Goal: Task Accomplishment & Management: Manage account settings

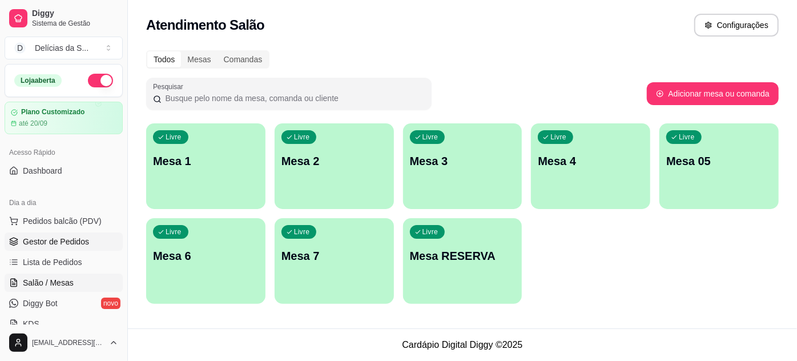
click at [57, 244] on span "Gestor de Pedidos" at bounding box center [56, 241] width 66 height 11
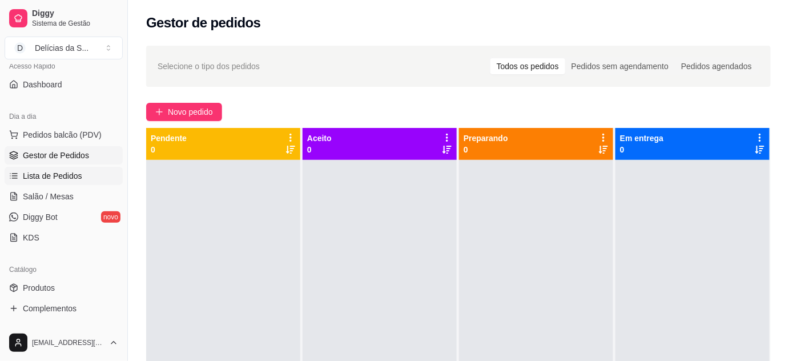
scroll to position [103, 0]
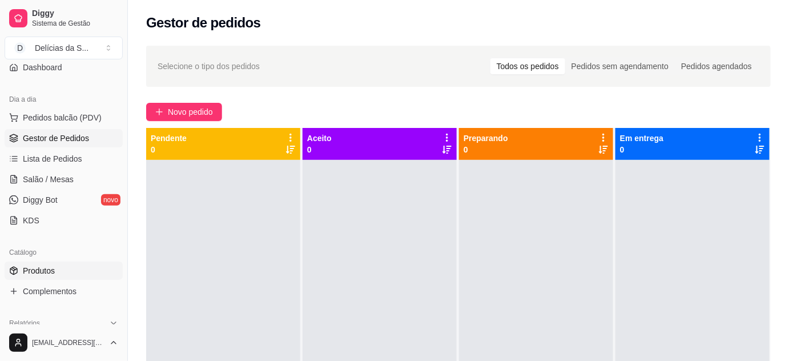
click at [53, 267] on span "Produtos" at bounding box center [39, 270] width 32 height 11
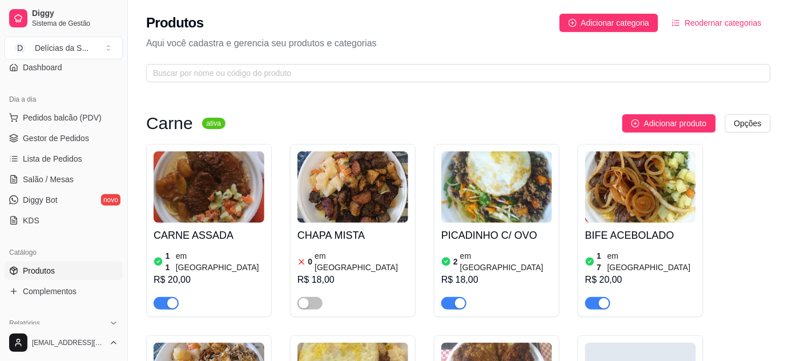
click at [213, 193] on img at bounding box center [209, 186] width 111 height 71
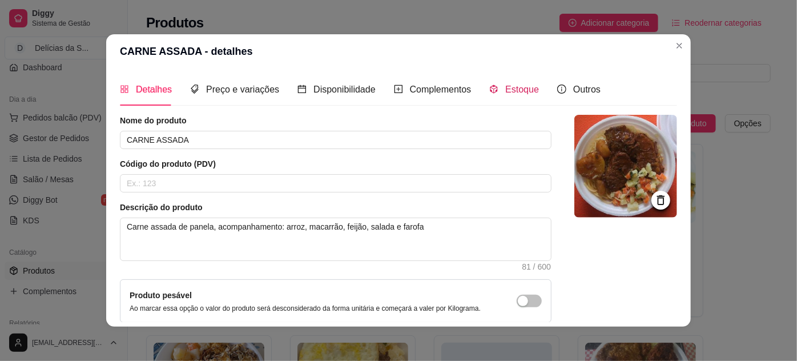
click at [504, 96] on div "Estoque" at bounding box center [514, 89] width 50 height 14
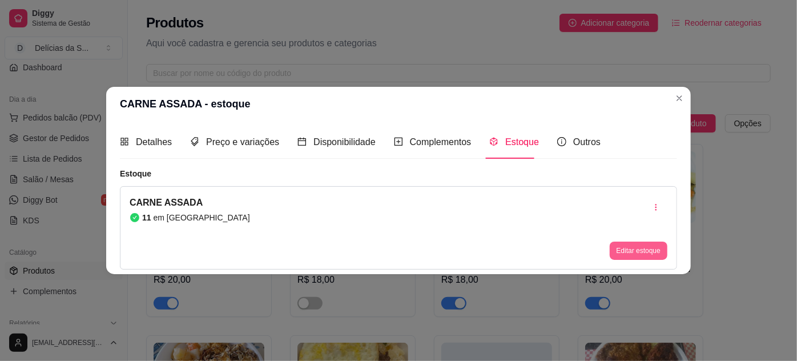
click at [638, 248] on button "Editar estoque" at bounding box center [639, 251] width 58 height 18
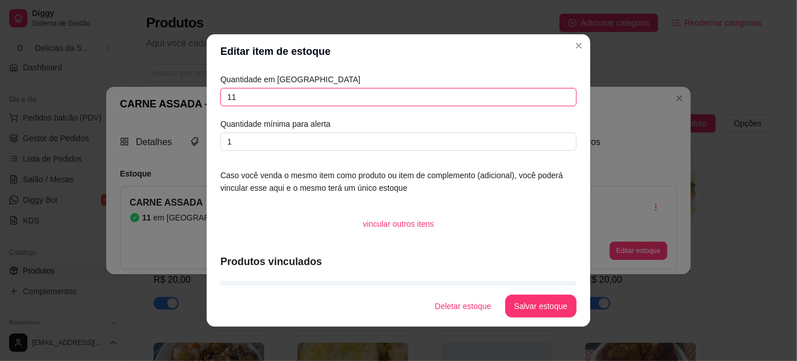
click at [385, 99] on input "11" at bounding box center [398, 97] width 356 height 18
type input "1"
type input "20"
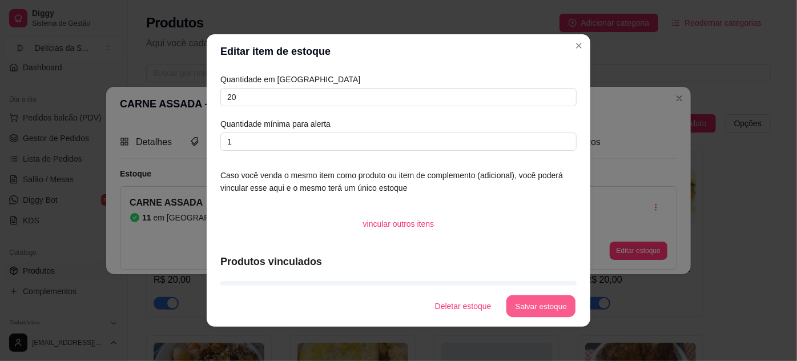
click at [553, 312] on button "Salvar estoque" at bounding box center [541, 306] width 70 height 22
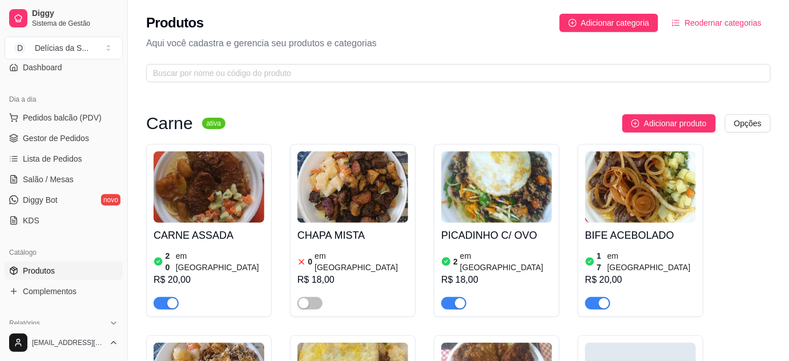
click at [481, 200] on img at bounding box center [496, 186] width 111 height 71
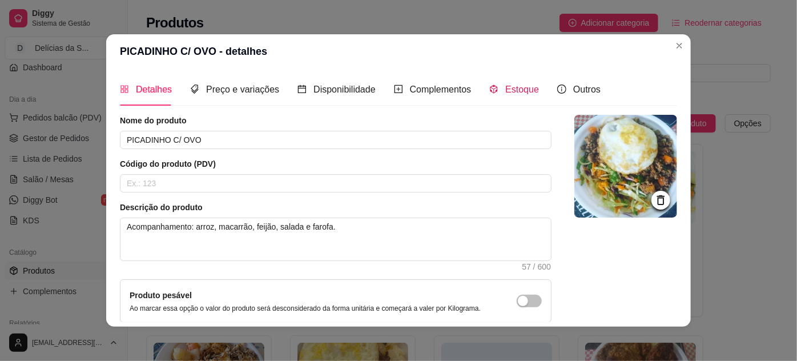
click at [505, 94] on span "Estoque" at bounding box center [522, 90] width 34 height 10
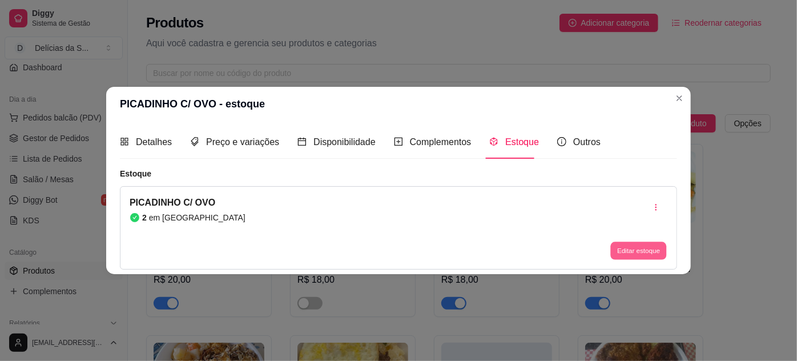
click at [635, 251] on button "Editar estoque" at bounding box center [638, 251] width 56 height 18
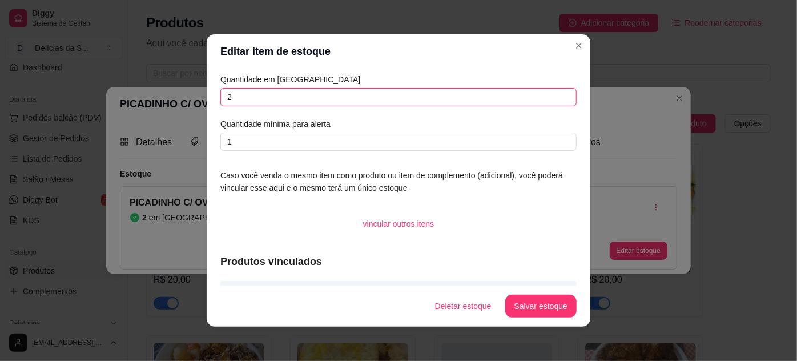
click at [516, 95] on input "2" at bounding box center [398, 97] width 356 height 18
type input "8"
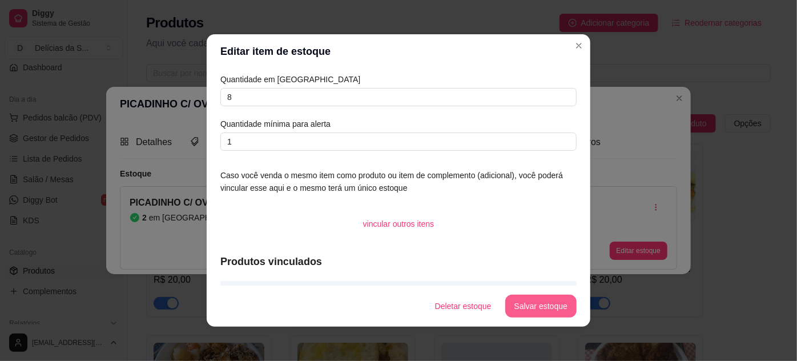
click at [525, 303] on button "Salvar estoque" at bounding box center [540, 306] width 71 height 23
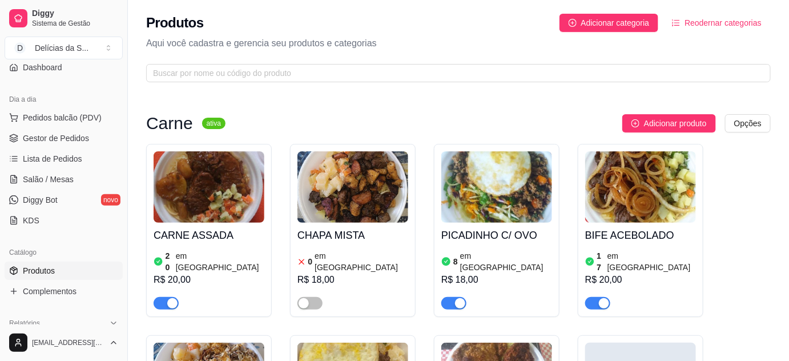
click at [595, 210] on img at bounding box center [640, 186] width 111 height 71
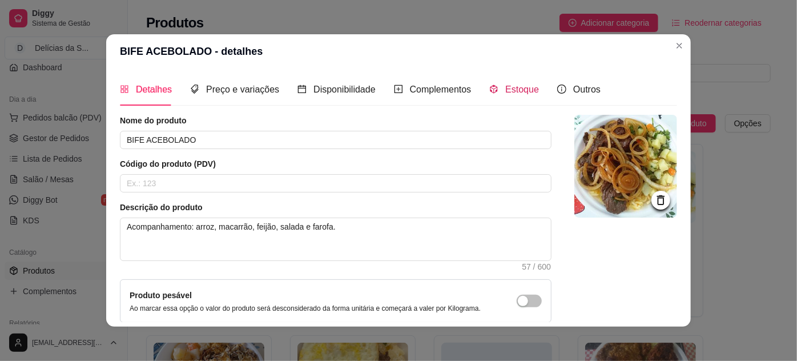
click at [505, 92] on span "Estoque" at bounding box center [522, 90] width 34 height 10
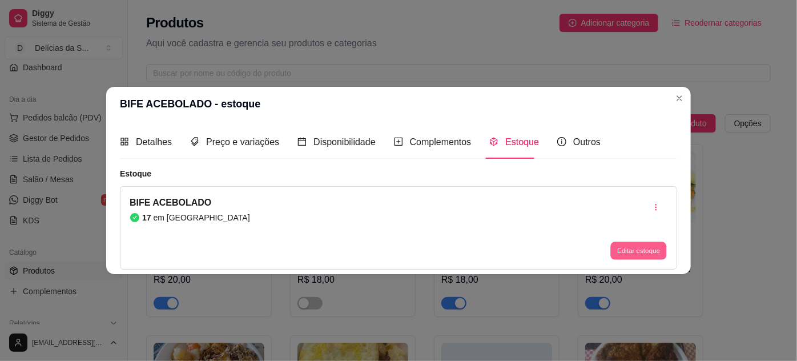
click at [636, 258] on button "Editar estoque" at bounding box center [638, 251] width 56 height 18
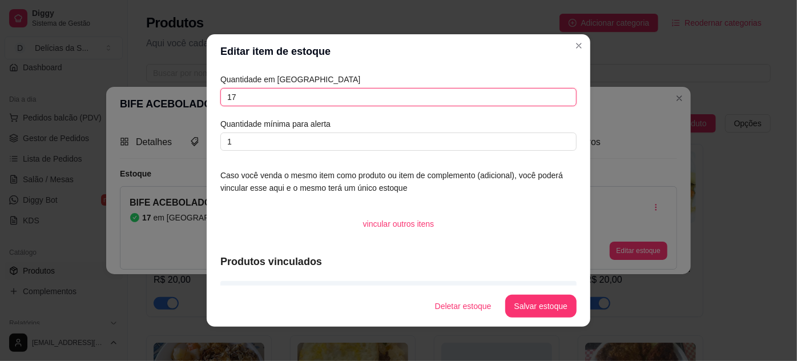
click at [528, 98] on input "17" at bounding box center [398, 97] width 356 height 18
type input "1"
type input "30"
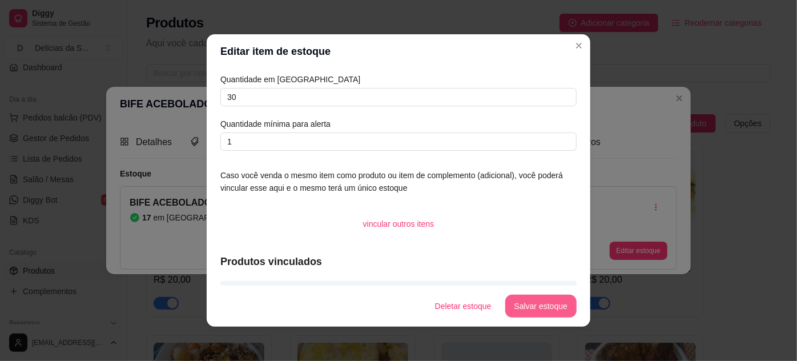
click at [557, 308] on button "Salvar estoque" at bounding box center [540, 306] width 71 height 23
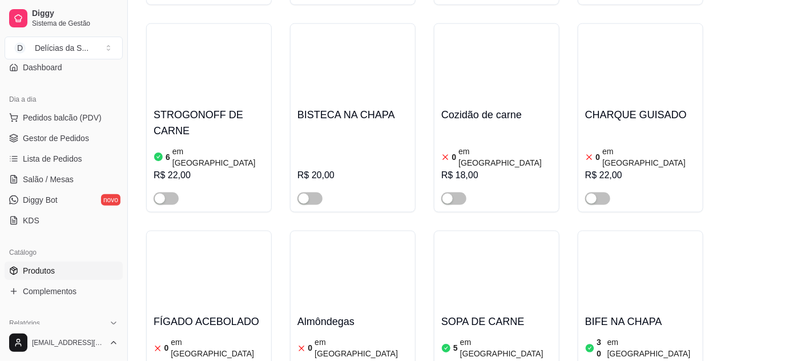
scroll to position [622, 0]
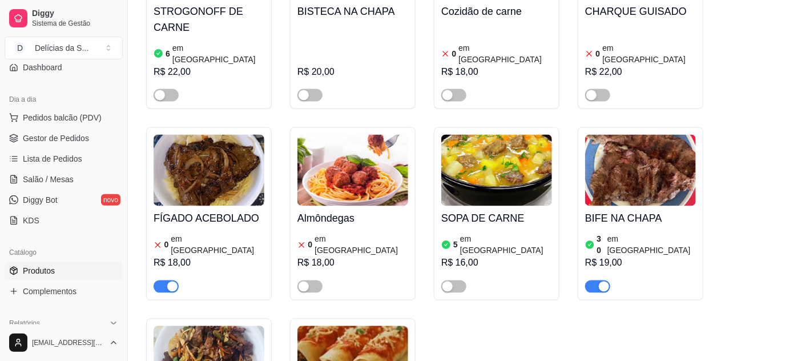
click at [162, 280] on span "button" at bounding box center [166, 286] width 25 height 13
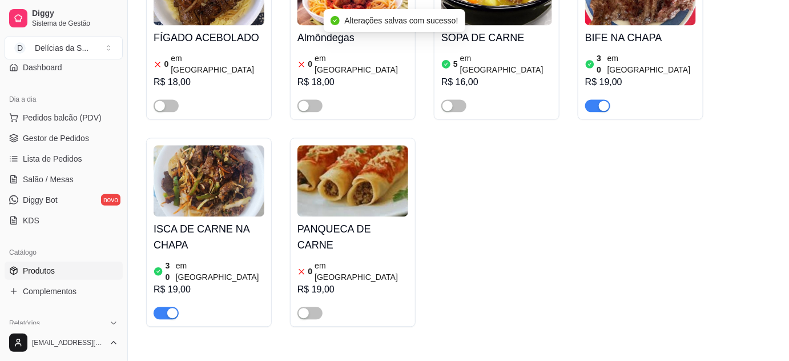
scroll to position [830, 0]
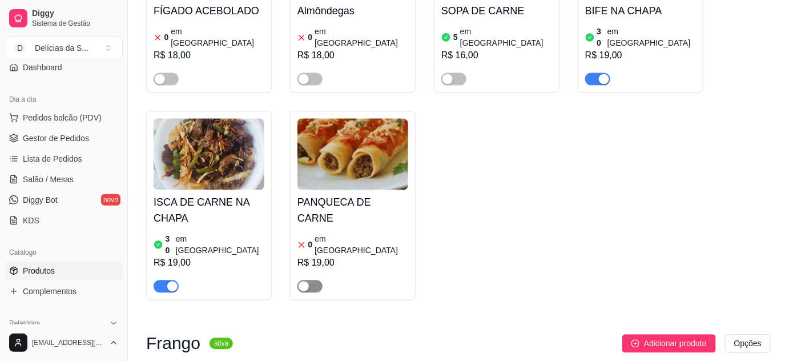
click at [315, 280] on span "button" at bounding box center [310, 286] width 25 height 13
click at [350, 138] on img at bounding box center [353, 153] width 111 height 71
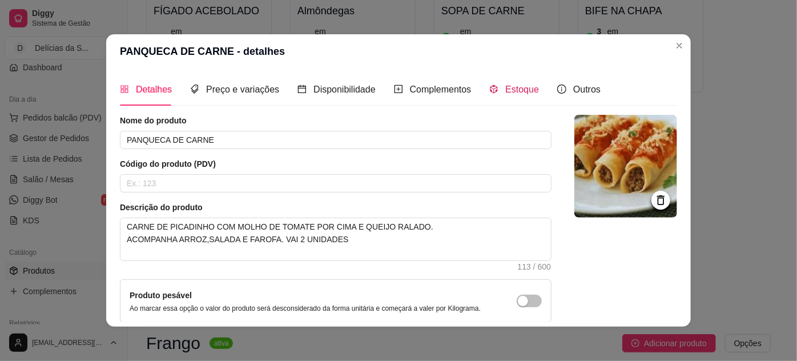
drag, startPoint x: 522, startPoint y: 94, endPoint x: 513, endPoint y: 94, distance: 8.6
click at [519, 93] on span "Estoque" at bounding box center [522, 90] width 34 height 10
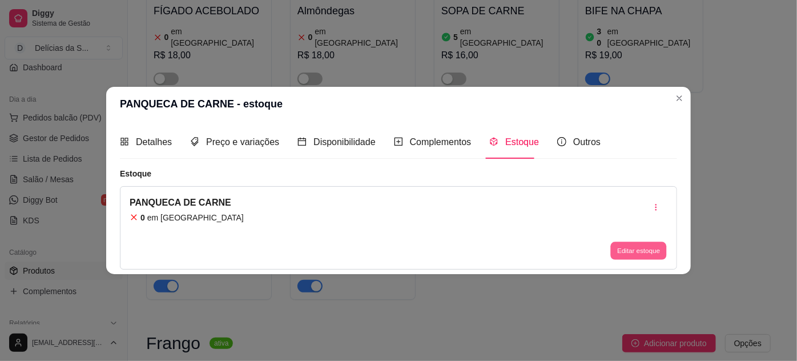
click at [636, 247] on button "Editar estoque" at bounding box center [638, 251] width 56 height 18
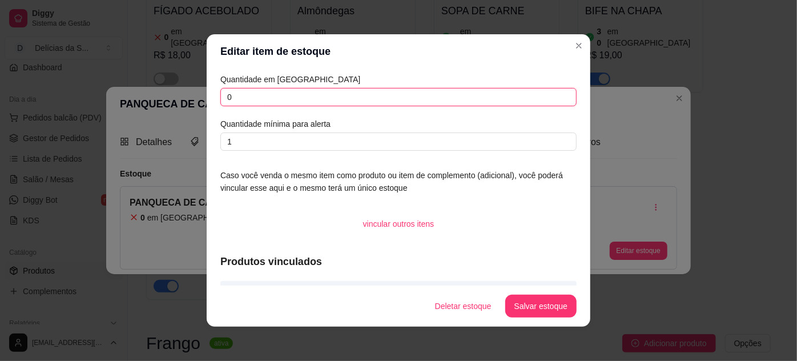
click at [500, 94] on input "0" at bounding box center [398, 97] width 356 height 18
type input "08"
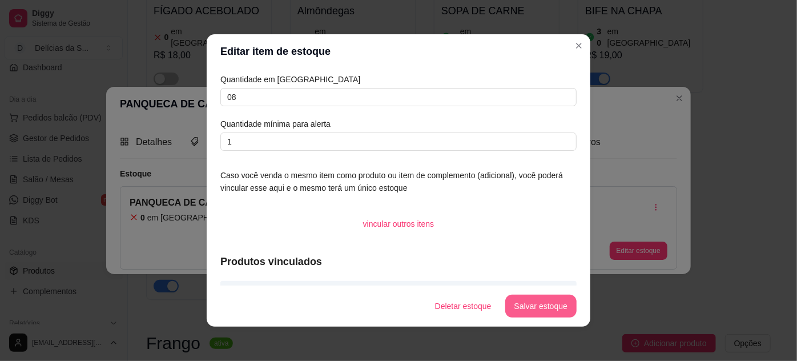
click at [556, 298] on button "Salvar estoque" at bounding box center [540, 306] width 71 height 23
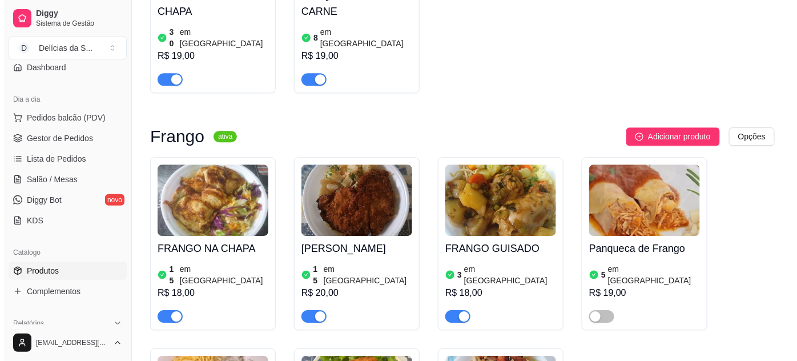
scroll to position [1038, 0]
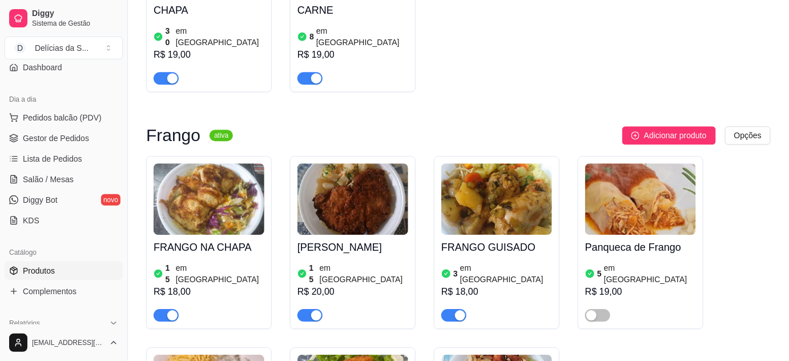
click at [232, 167] on img at bounding box center [209, 198] width 111 height 71
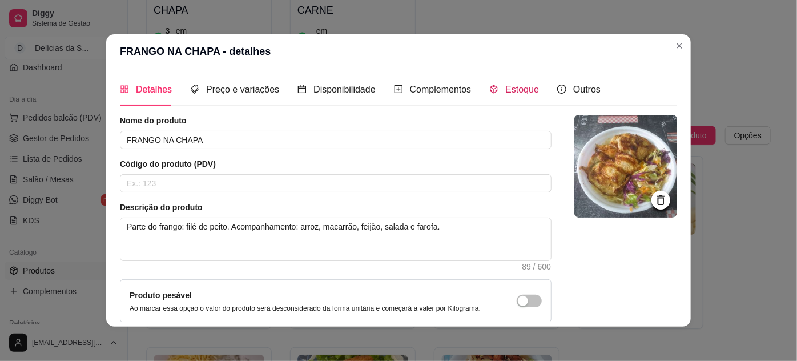
click at [511, 92] on span "Estoque" at bounding box center [522, 90] width 34 height 10
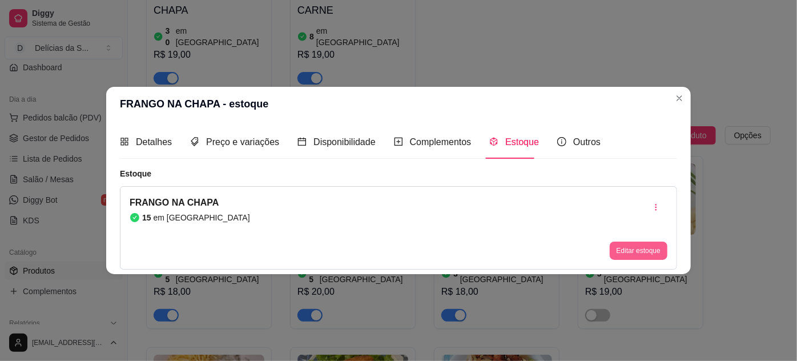
click at [640, 247] on button "Editar estoque" at bounding box center [639, 251] width 58 height 18
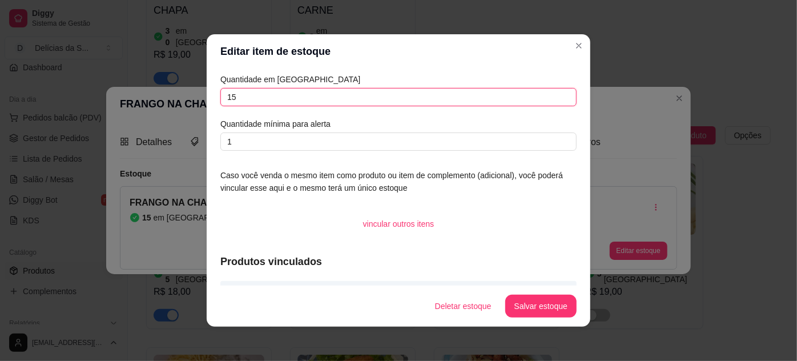
click at [495, 97] on input "15" at bounding box center [398, 97] width 356 height 18
type input "1"
type input "2"
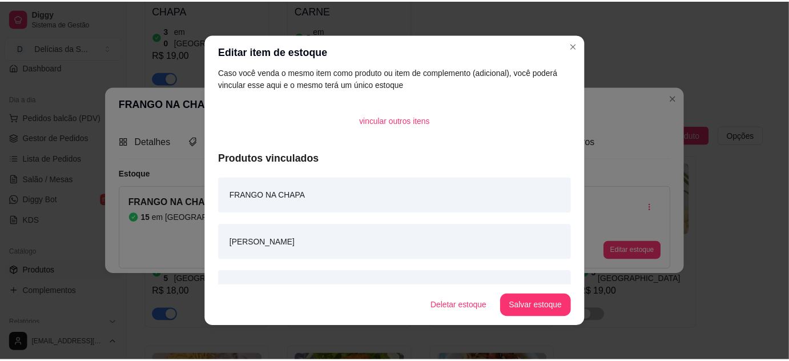
scroll to position [0, 0]
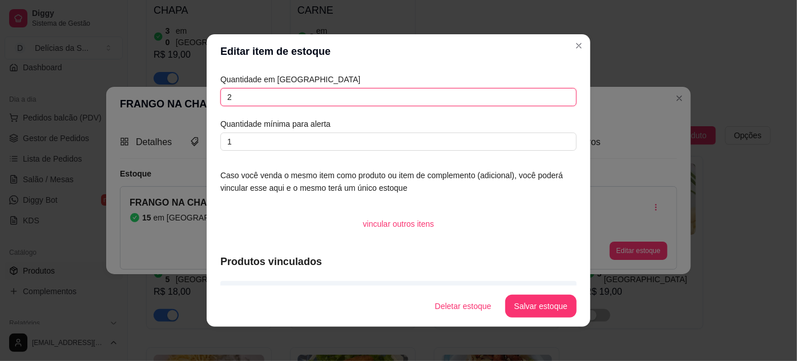
click at [485, 98] on input "2" at bounding box center [398, 97] width 356 height 18
type input "30"
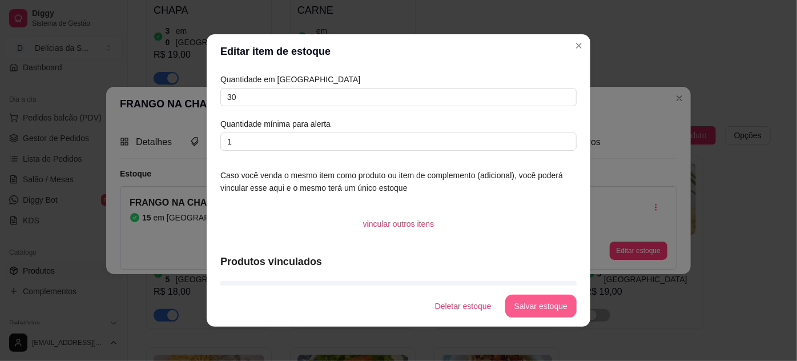
click at [542, 300] on button "Salvar estoque" at bounding box center [540, 306] width 71 height 23
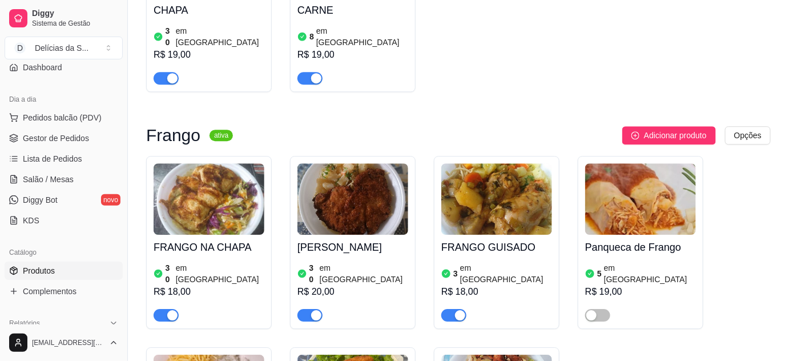
click at [480, 163] on img at bounding box center [496, 198] width 111 height 71
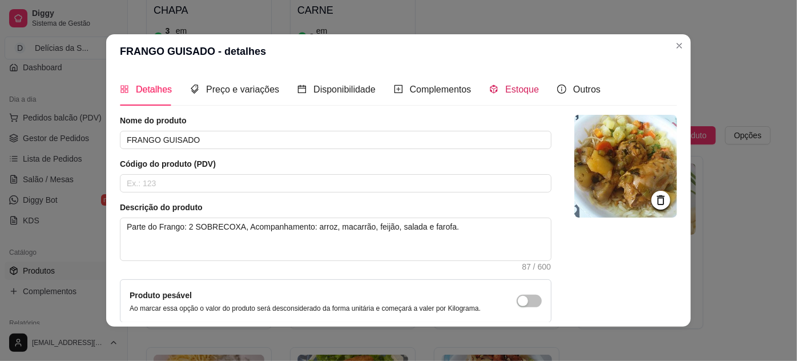
click at [508, 87] on span "Estoque" at bounding box center [522, 90] width 34 height 10
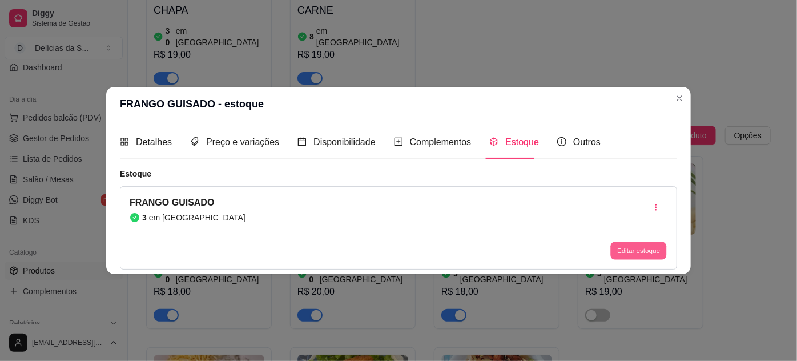
click at [661, 250] on button "Editar estoque" at bounding box center [638, 251] width 56 height 18
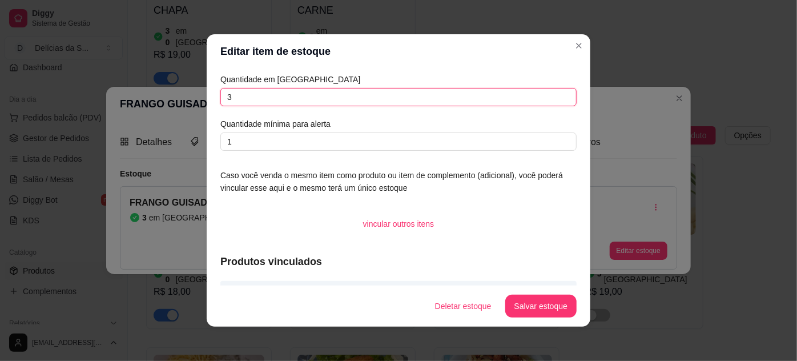
click at [549, 94] on input "3" at bounding box center [398, 97] width 356 height 18
type input "7"
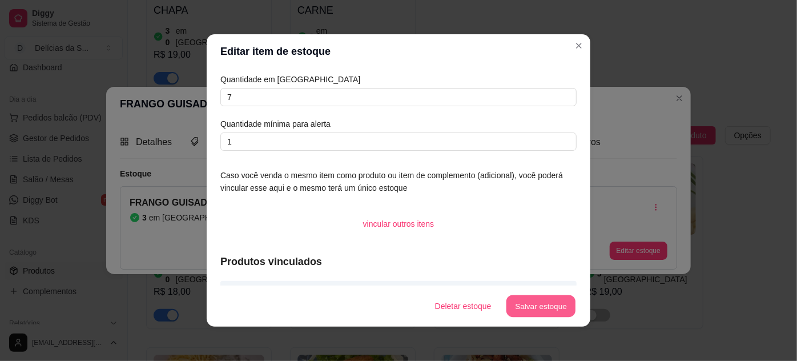
click at [547, 301] on button "Salvar estoque" at bounding box center [541, 306] width 70 height 22
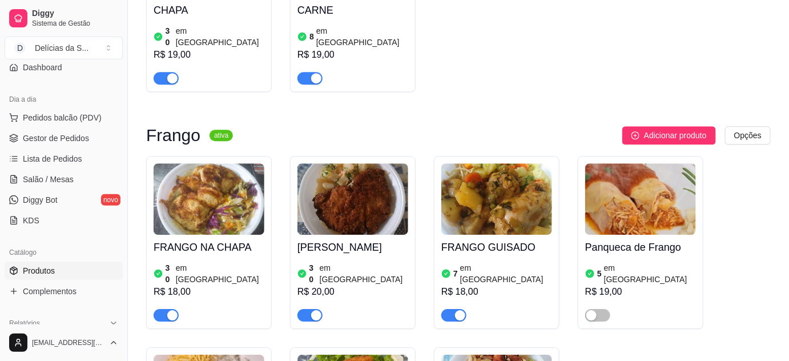
click at [624, 163] on img at bounding box center [640, 198] width 111 height 71
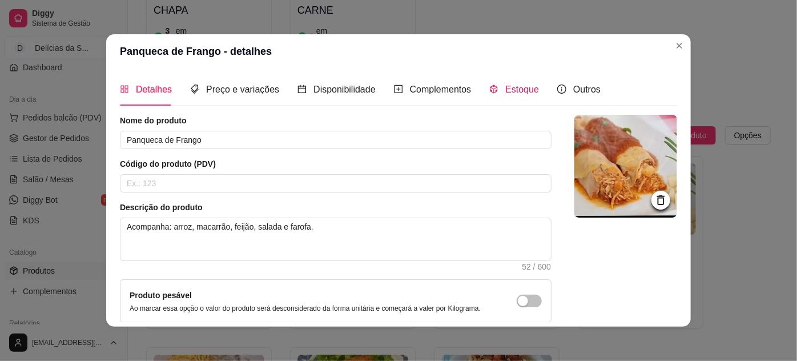
click at [521, 90] on span "Estoque" at bounding box center [522, 90] width 34 height 10
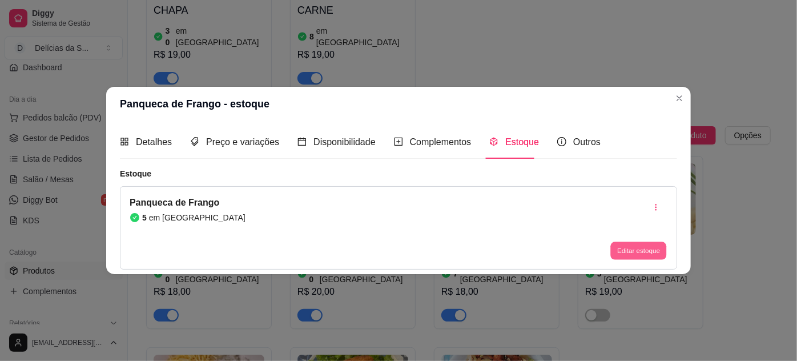
click at [650, 252] on button "Editar estoque" at bounding box center [638, 251] width 56 height 18
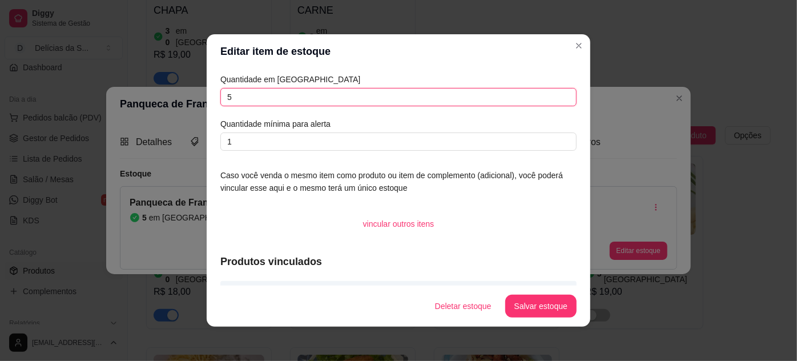
click at [532, 100] on input "5" at bounding box center [398, 97] width 356 height 18
type input "8"
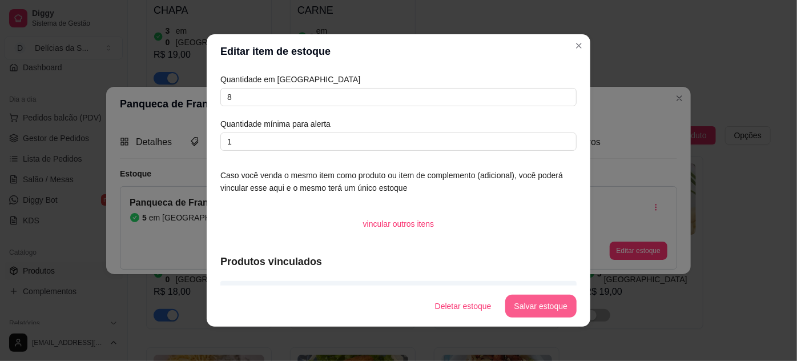
click at [556, 301] on button "Salvar estoque" at bounding box center [540, 306] width 71 height 23
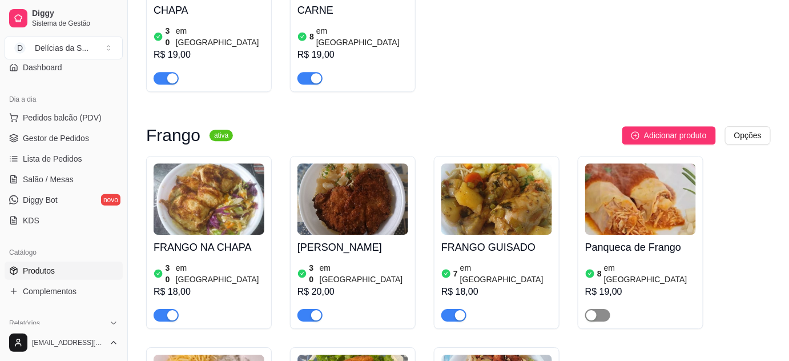
click at [599, 309] on span "button" at bounding box center [597, 315] width 25 height 13
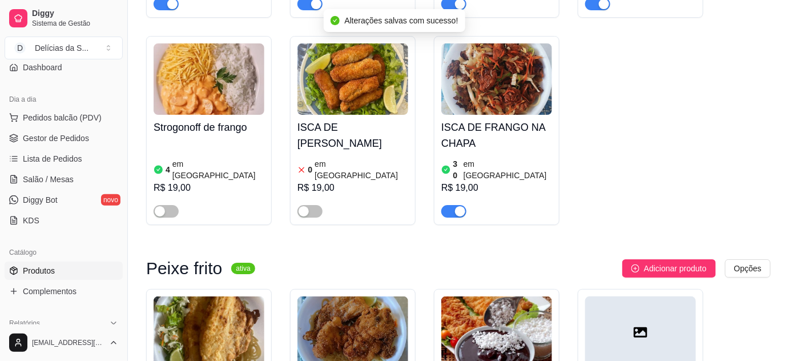
scroll to position [1453, 0]
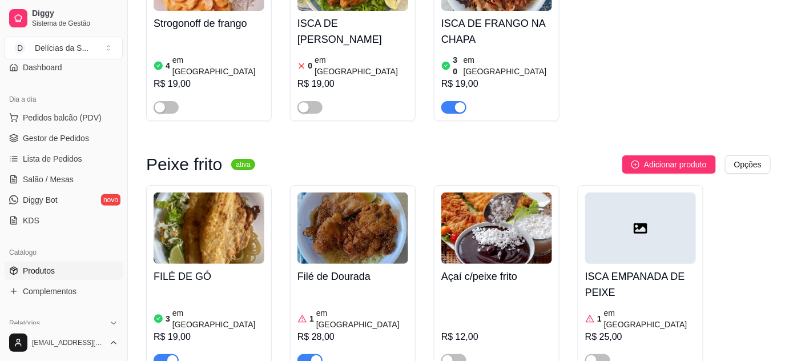
click at [246, 192] on img at bounding box center [209, 227] width 111 height 71
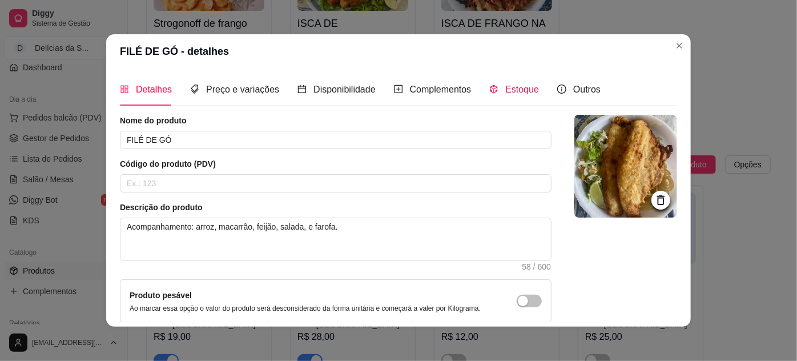
click at [517, 88] on span "Estoque" at bounding box center [522, 90] width 34 height 10
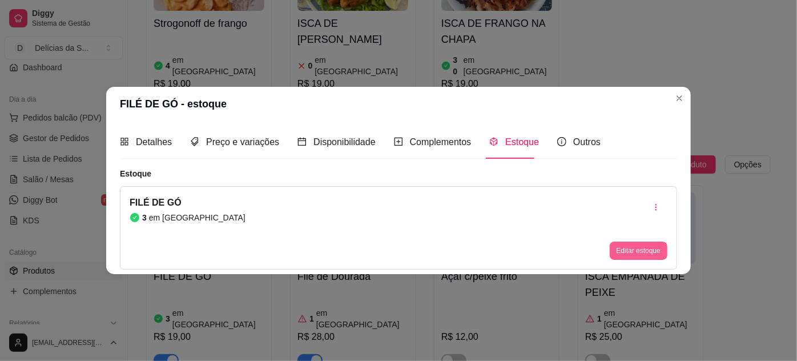
click at [640, 254] on button "Editar estoque" at bounding box center [639, 251] width 58 height 18
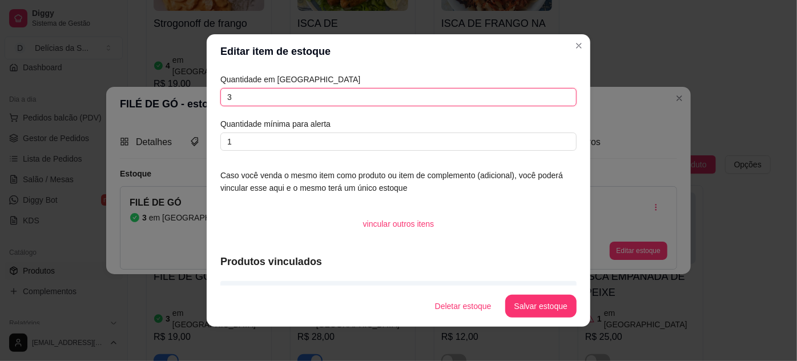
click at [399, 96] on input "3" at bounding box center [398, 97] width 356 height 18
type input "10"
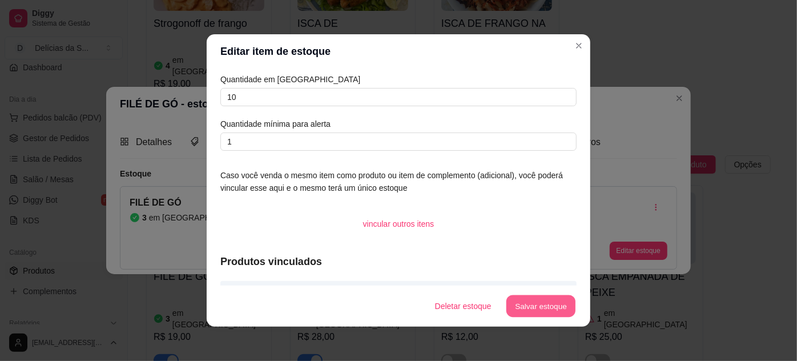
click at [534, 307] on button "Salvar estoque" at bounding box center [541, 306] width 70 height 22
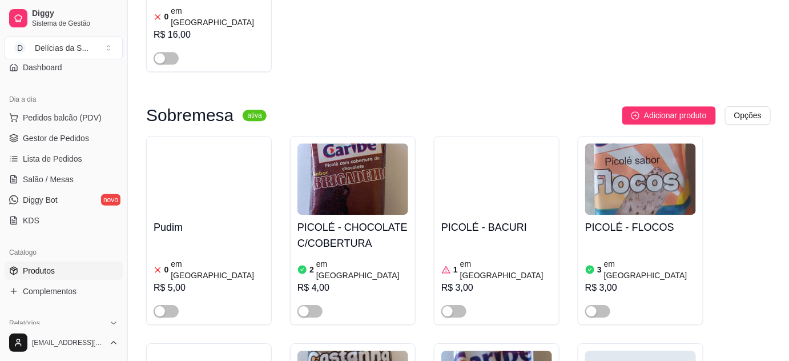
scroll to position [2491, 0]
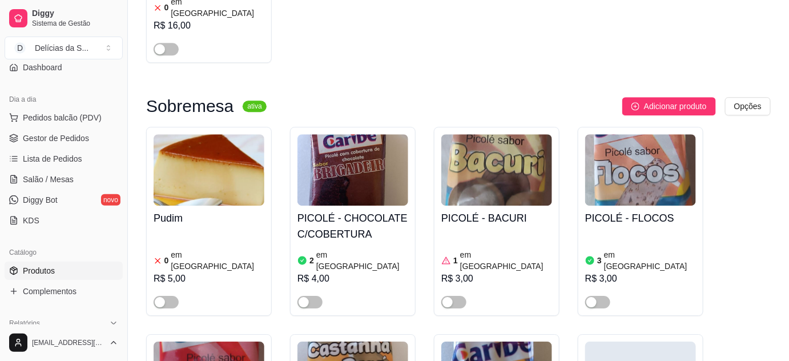
click at [179, 272] on div "R$ 5,00" at bounding box center [209, 279] width 111 height 14
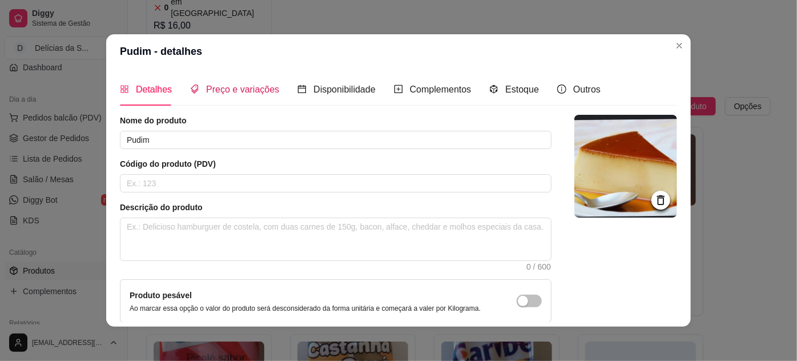
click at [244, 90] on span "Preço e variações" at bounding box center [242, 90] width 73 height 10
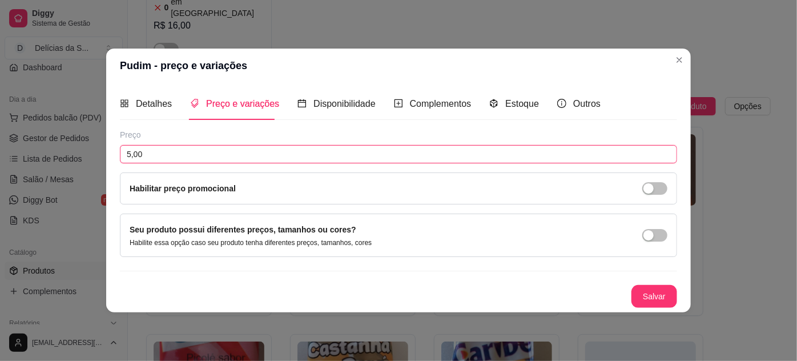
click at [223, 152] on input "5,00" at bounding box center [398, 154] width 557 height 18
type input "6,00"
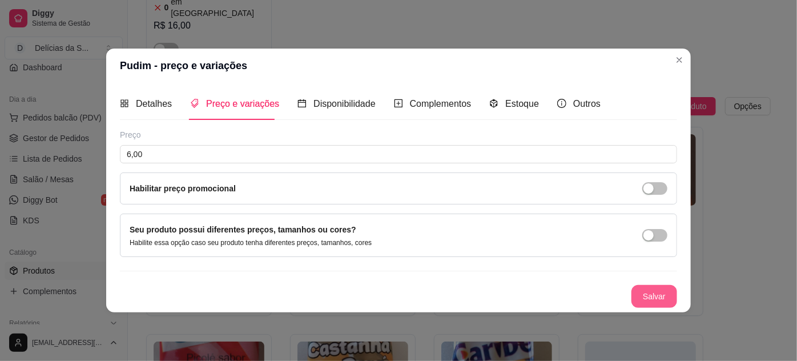
click at [642, 296] on button "Salvar" at bounding box center [655, 296] width 46 height 23
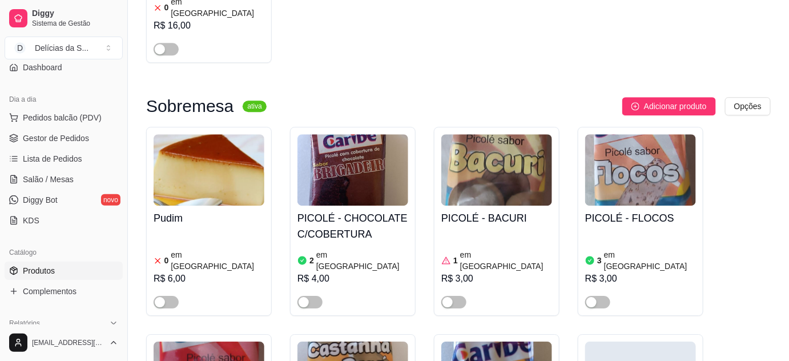
click at [202, 206] on div "Pudim 0 em estoque R$ 6,00" at bounding box center [209, 257] width 111 height 103
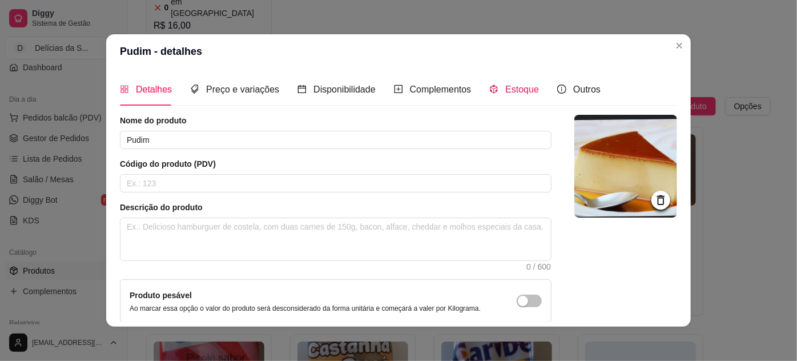
click at [505, 94] on span "Estoque" at bounding box center [522, 90] width 34 height 10
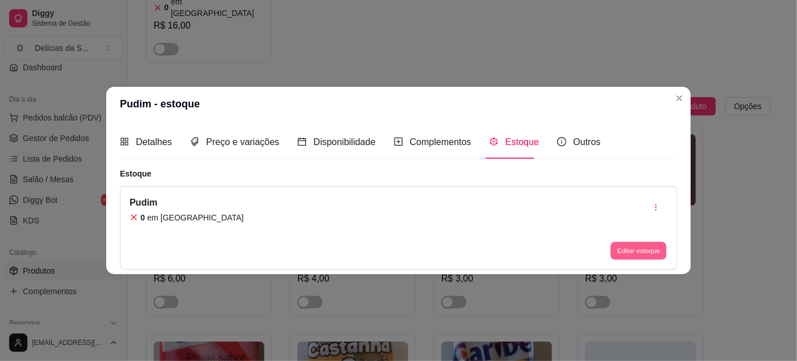
click at [640, 248] on button "Editar estoque" at bounding box center [638, 251] width 56 height 18
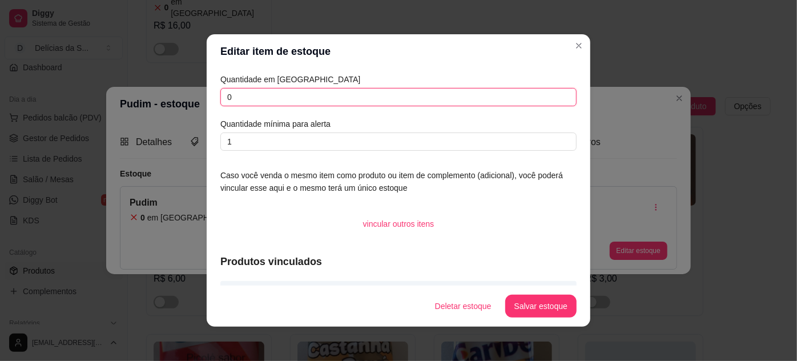
click at [504, 94] on input "0" at bounding box center [398, 97] width 356 height 18
type input "06"
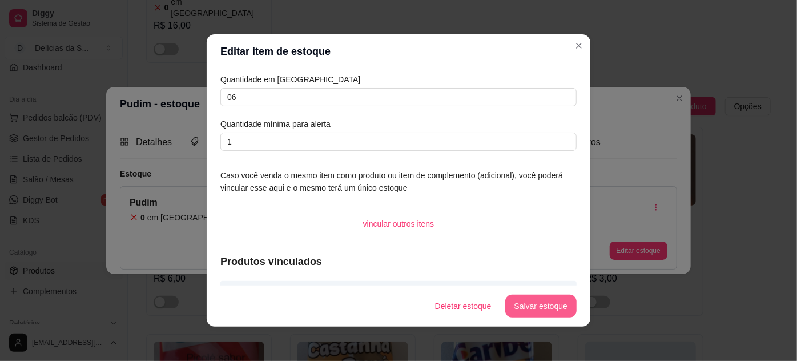
click at [549, 306] on button "Salvar estoque" at bounding box center [540, 306] width 71 height 23
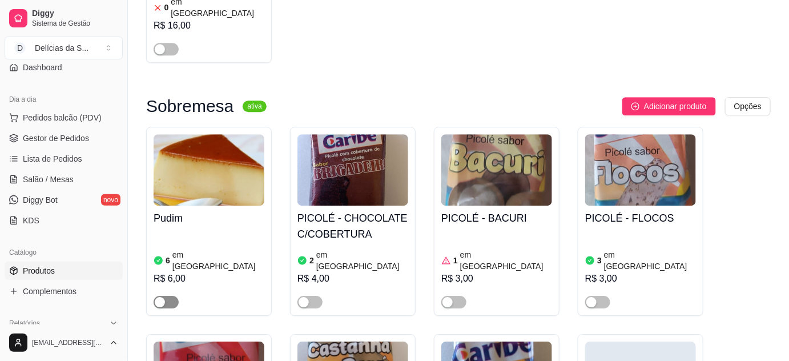
click at [168, 296] on span "button" at bounding box center [166, 302] width 25 height 13
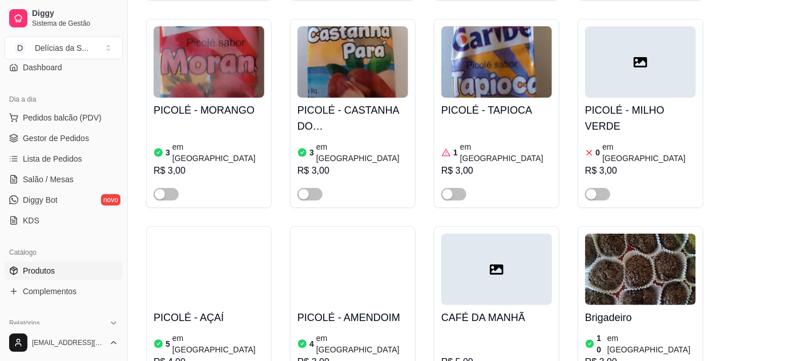
scroll to position [2803, 0]
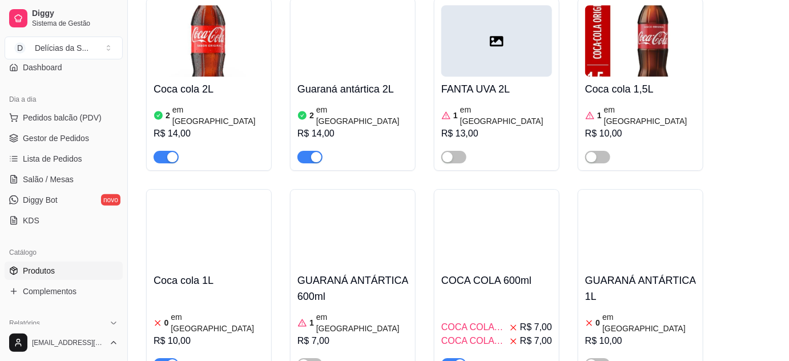
scroll to position [4257, 0]
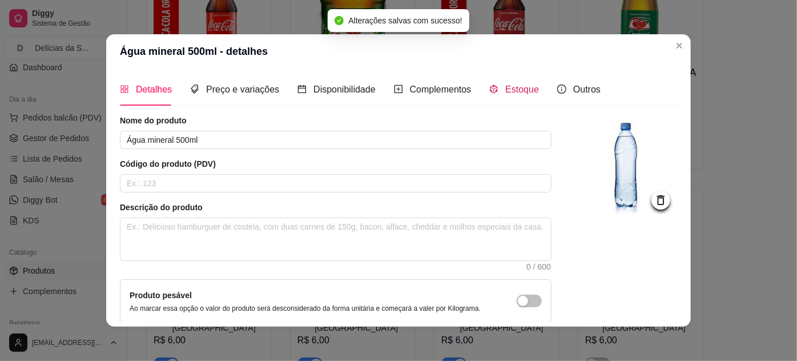
click at [505, 91] on span "Estoque" at bounding box center [522, 90] width 34 height 10
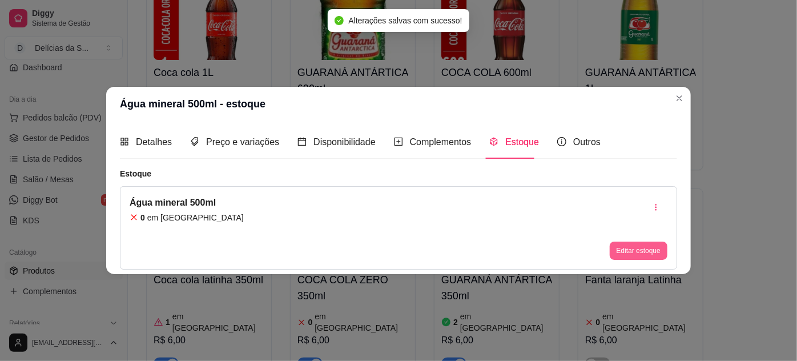
click at [638, 246] on button "Editar estoque" at bounding box center [639, 251] width 58 height 18
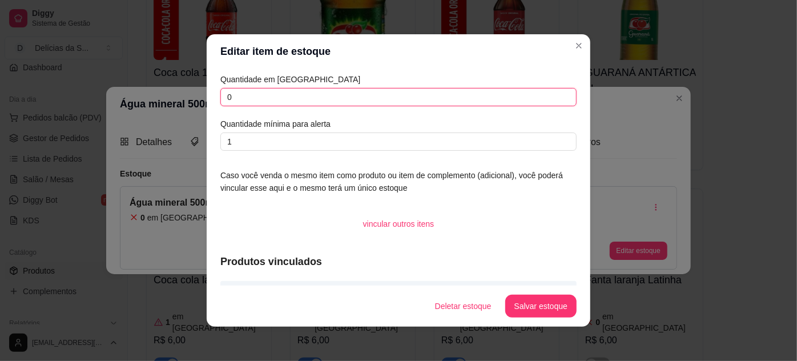
click at [482, 88] on input "0" at bounding box center [398, 97] width 356 height 18
type input "05"
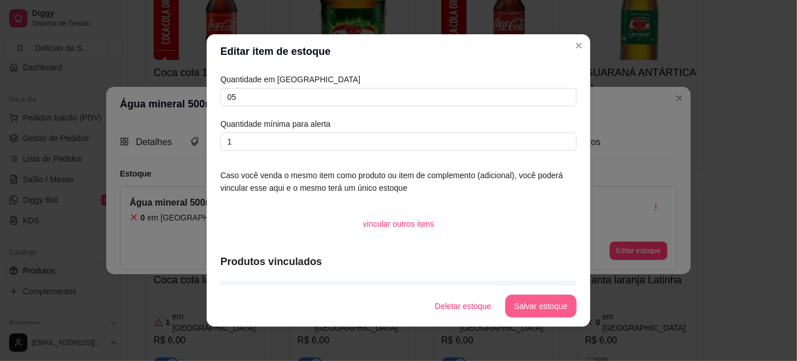
click at [557, 305] on button "Salvar estoque" at bounding box center [540, 306] width 71 height 23
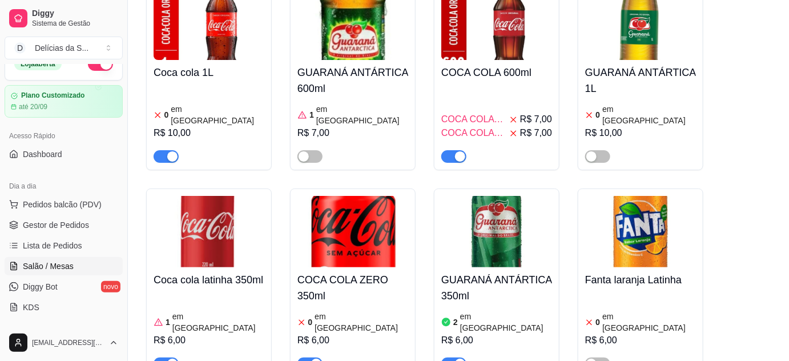
scroll to position [0, 0]
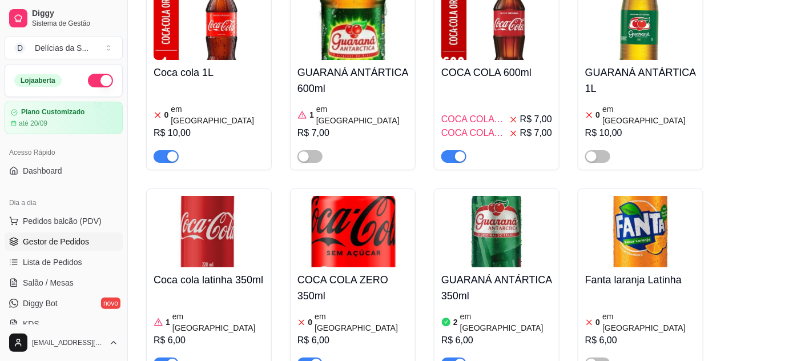
click at [83, 243] on span "Gestor de Pedidos" at bounding box center [56, 241] width 66 height 11
